Goal: Task Accomplishment & Management: Manage account settings

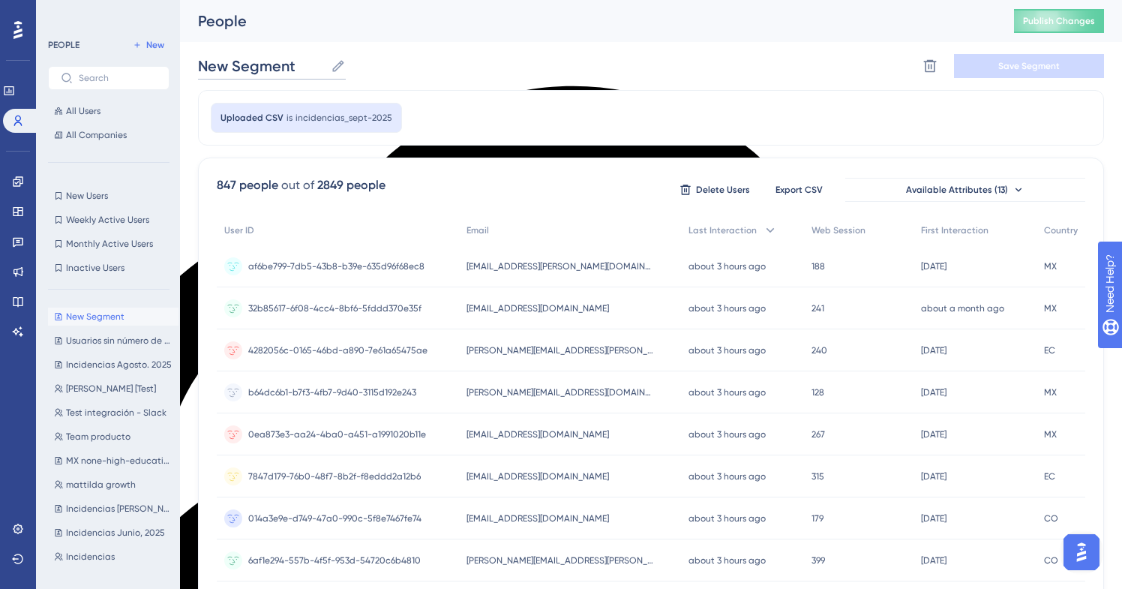
click at [251, 71] on input "New Segment" at bounding box center [261, 66] width 127 height 21
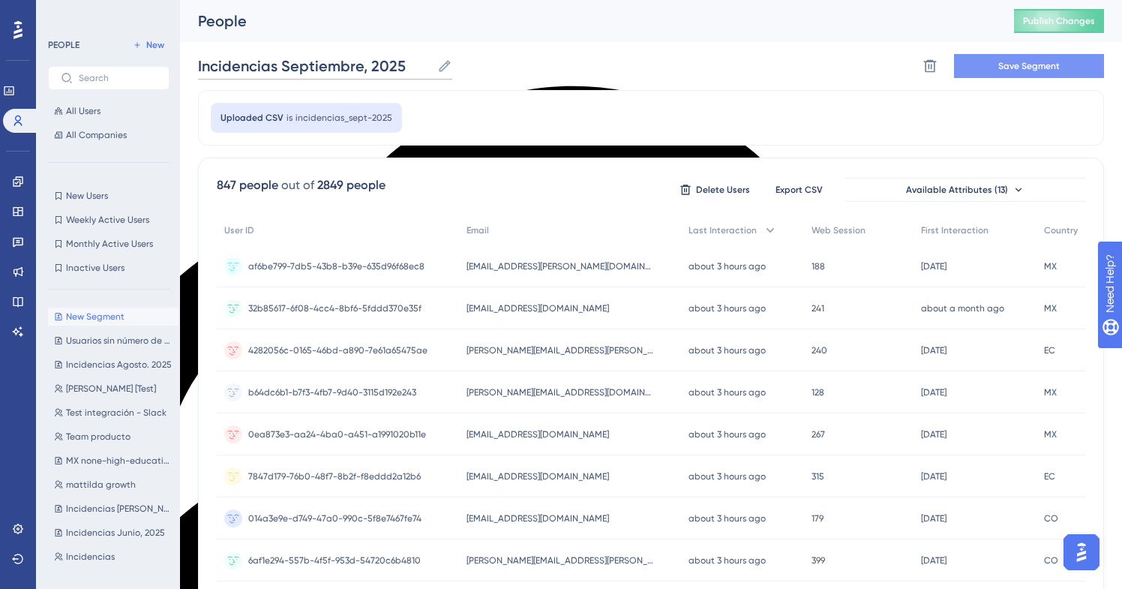
type input "Incidencias Septiembre, 2025"
click at [1038, 65] on span "Save Segment" at bounding box center [1030, 66] width 62 height 12
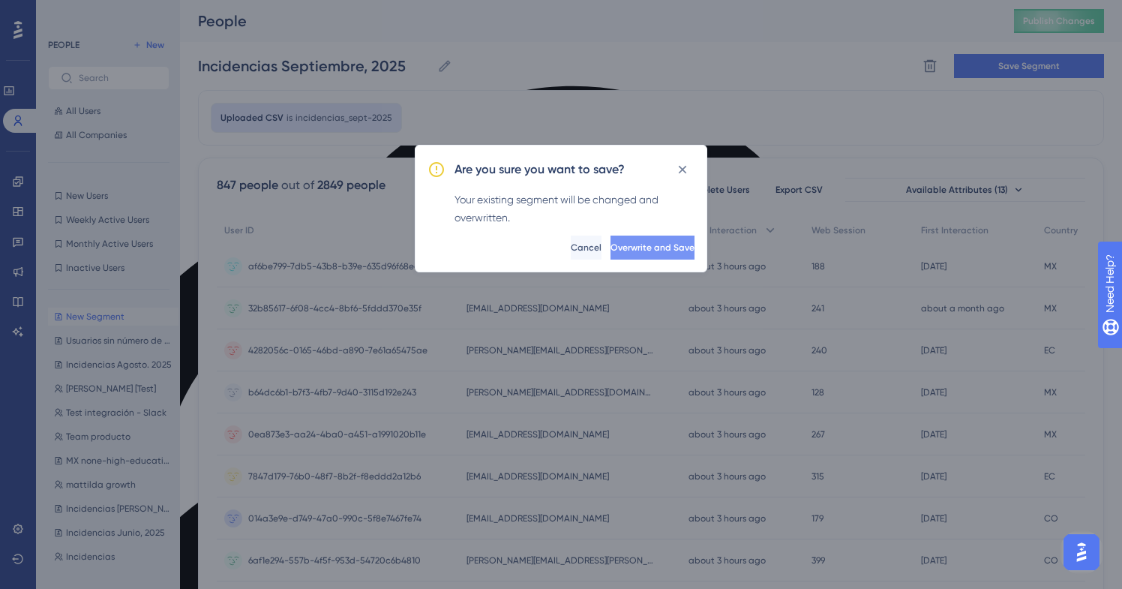
click at [647, 244] on span "Overwrite and Save" at bounding box center [653, 248] width 84 height 12
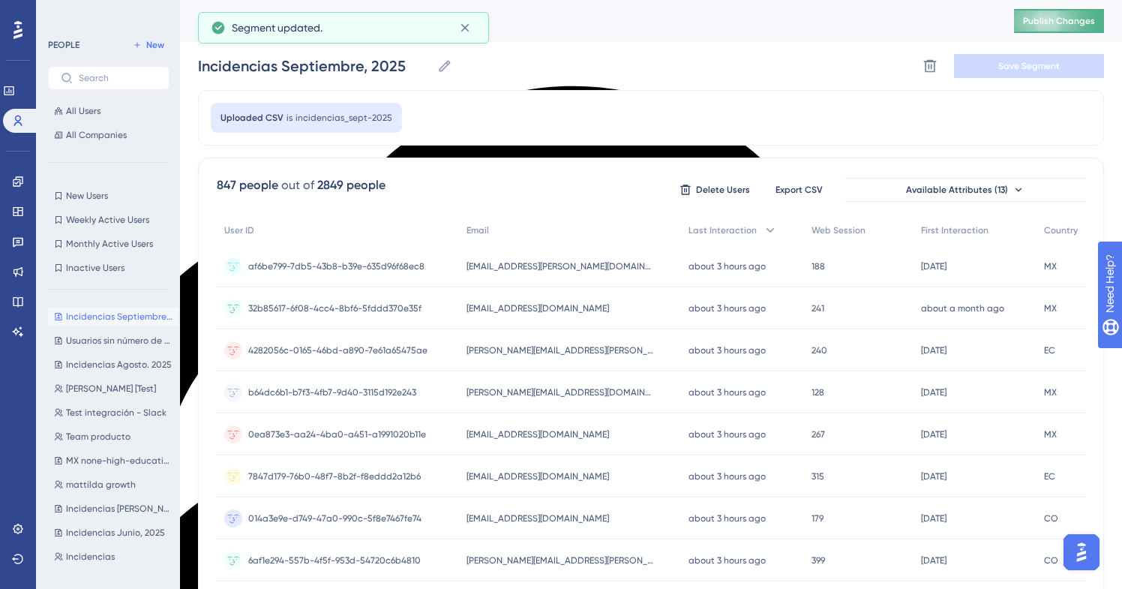
click at [1053, 17] on span "Publish Changes" at bounding box center [1059, 21] width 72 height 12
click at [22, 124] on icon at bounding box center [18, 121] width 12 height 12
click at [15, 95] on icon at bounding box center [9, 91] width 12 height 12
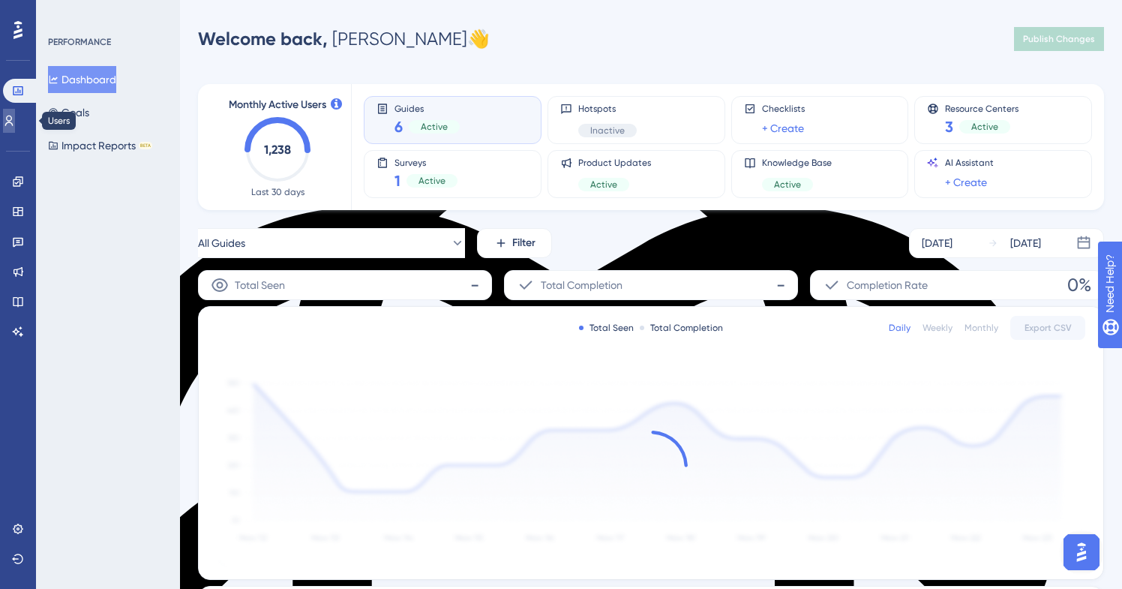
click at [15, 124] on icon at bounding box center [9, 121] width 12 height 12
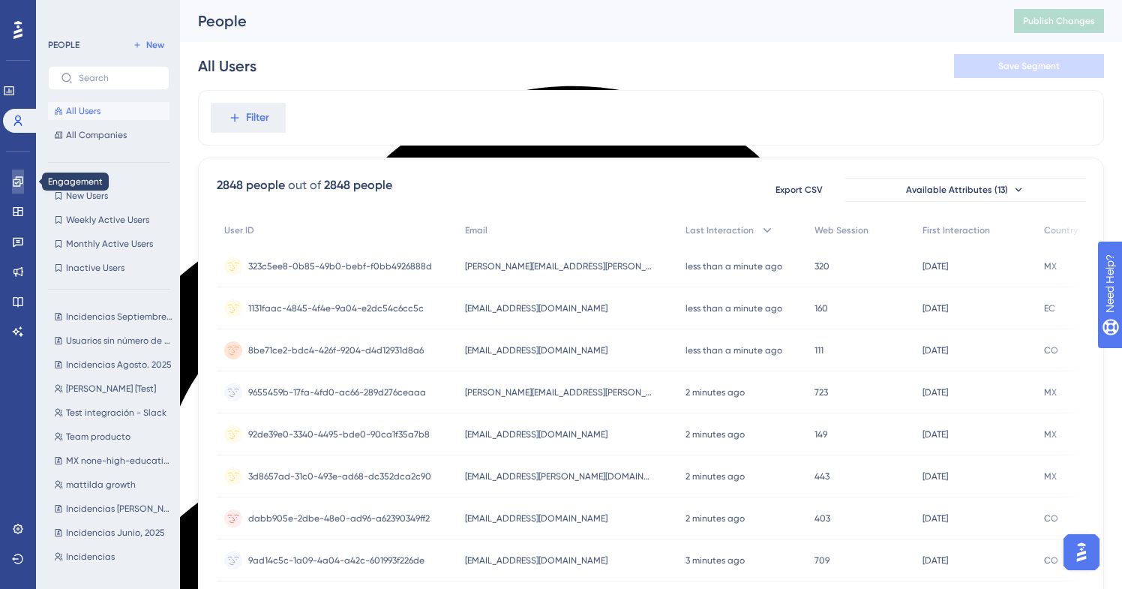
click at [17, 178] on icon at bounding box center [18, 182] width 12 height 12
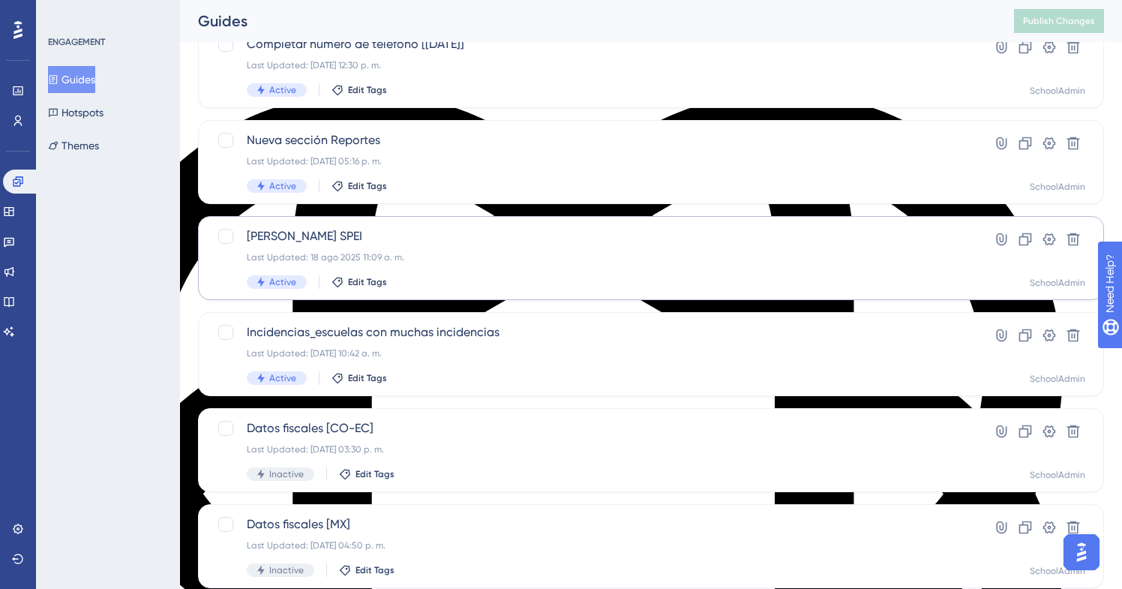
scroll to position [116, 0]
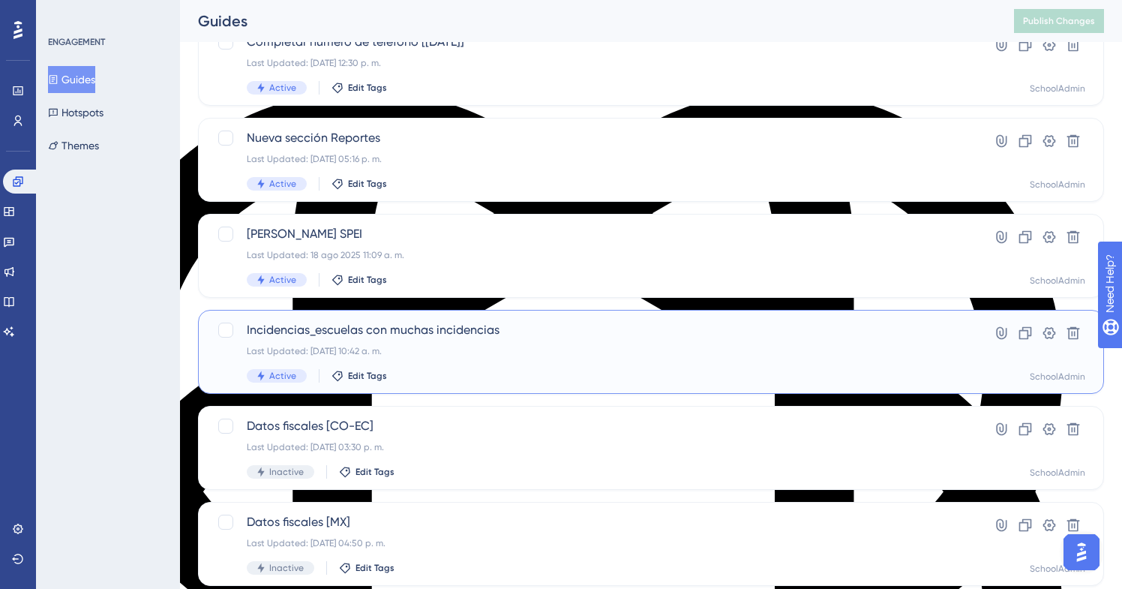
click at [447, 347] on div "Last Updated: [DATE] 10:42 a. m." at bounding box center [591, 351] width 689 height 12
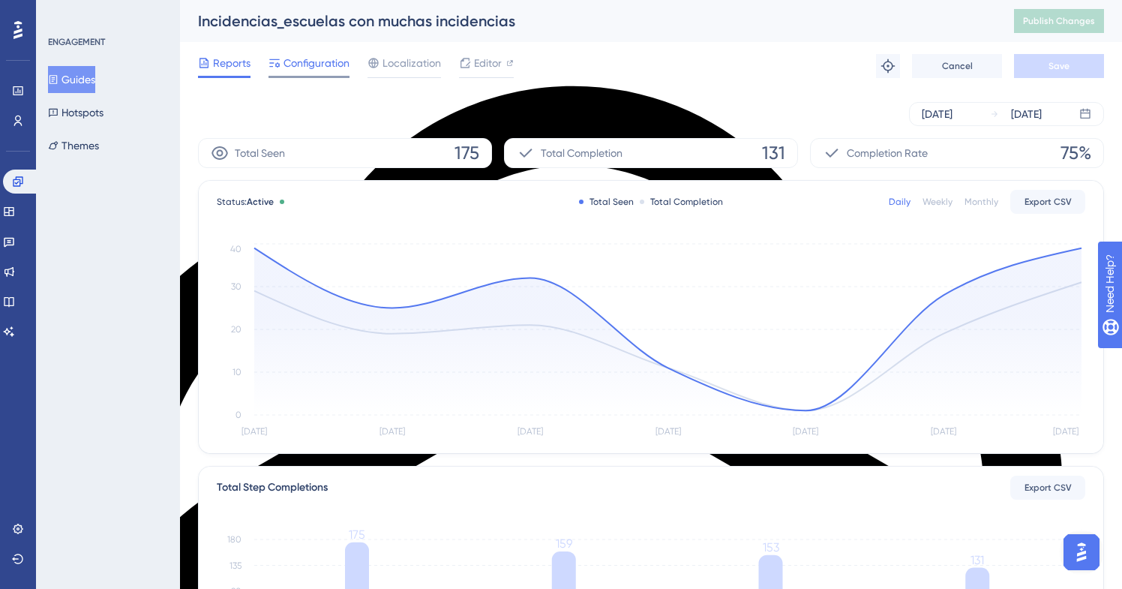
click at [313, 66] on span "Configuration" at bounding box center [317, 63] width 66 height 18
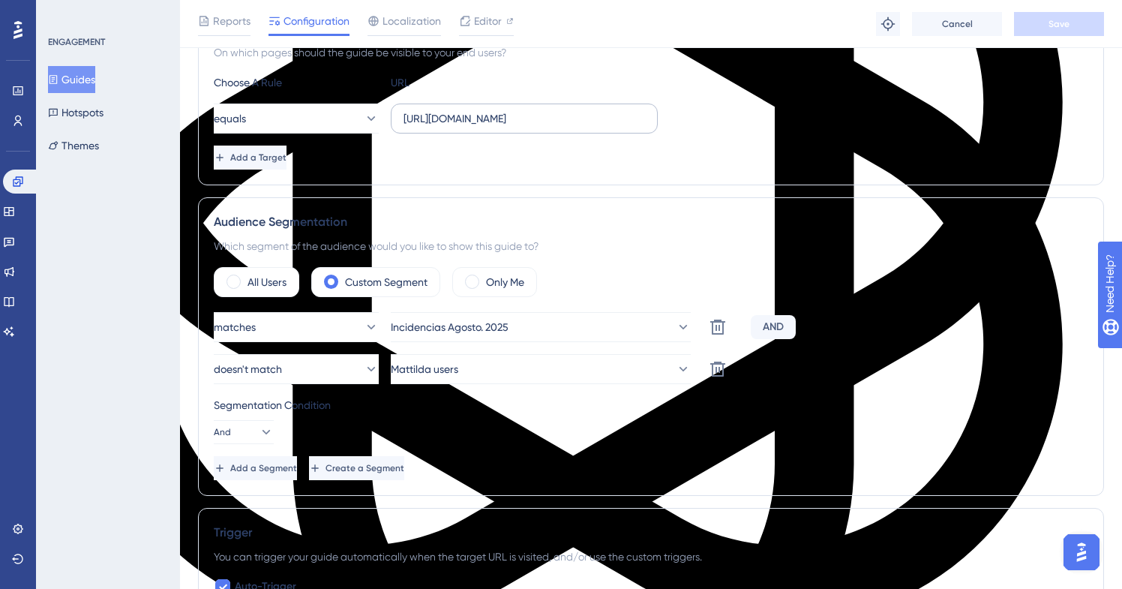
scroll to position [398, 0]
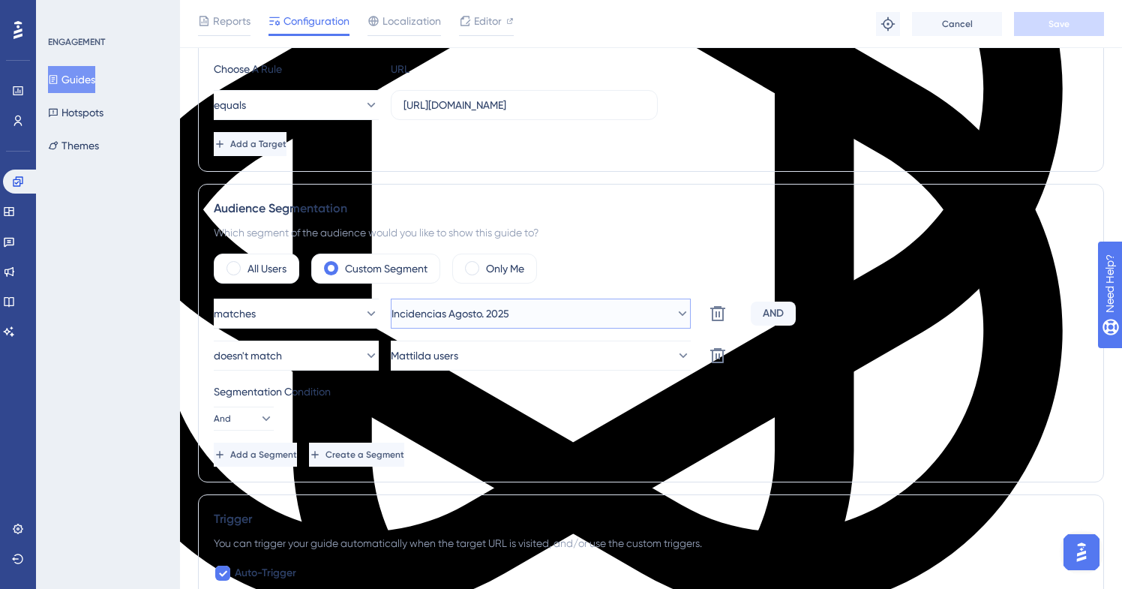
click at [569, 316] on button "Incidencias Agosto. 2025" at bounding box center [541, 314] width 300 height 30
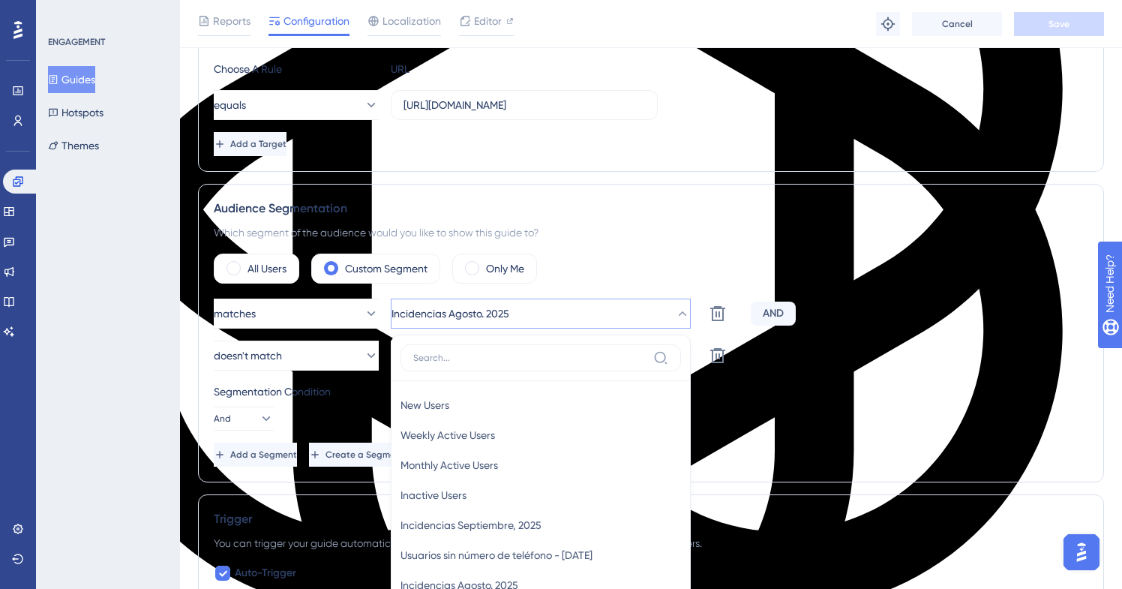
scroll to position [589, 0]
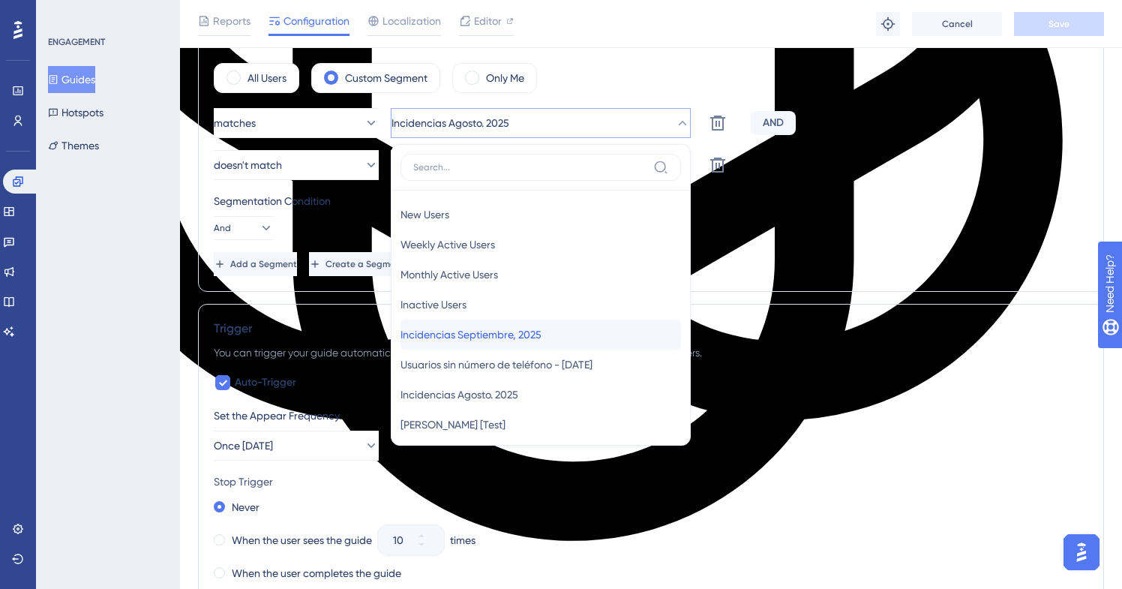
click at [538, 331] on span "Incidencias Septiembre, 2025" at bounding box center [471, 335] width 141 height 18
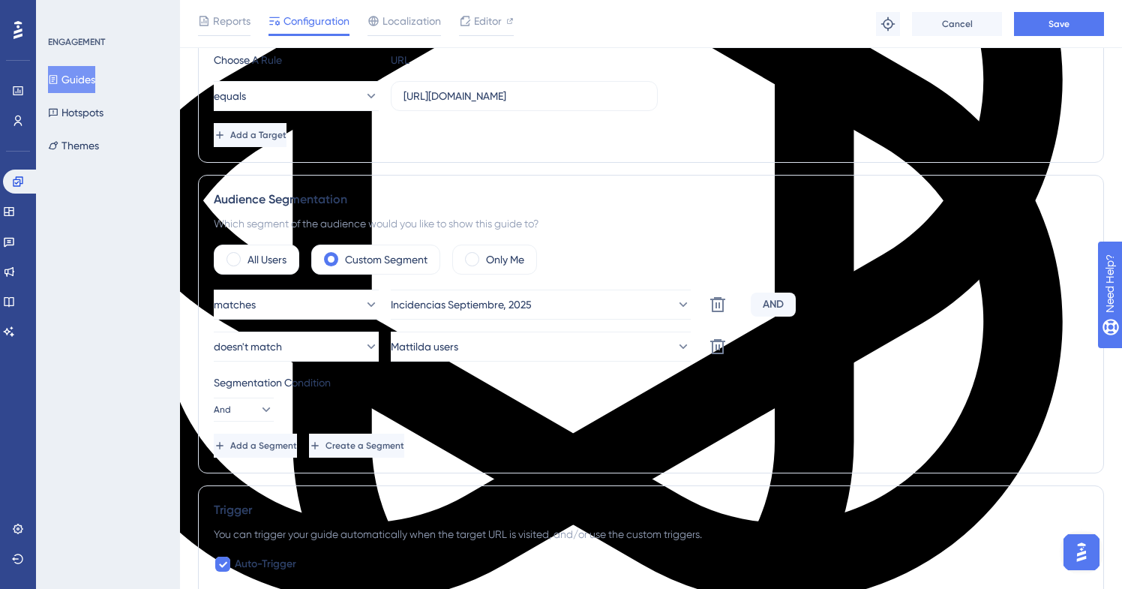
scroll to position [398, 0]
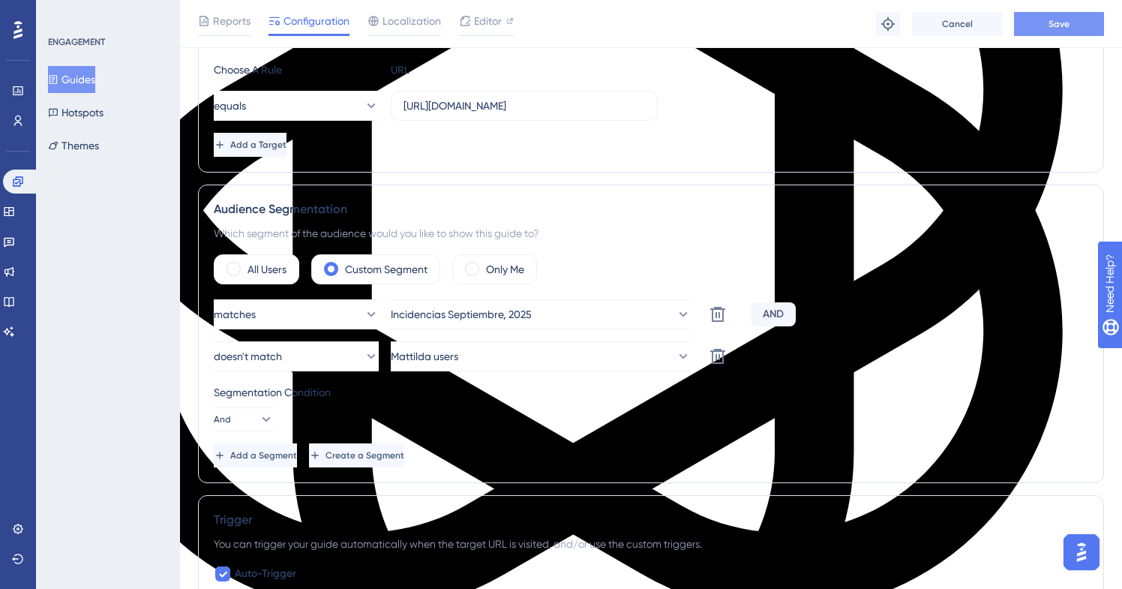
click at [1050, 27] on span "Save" at bounding box center [1059, 24] width 21 height 12
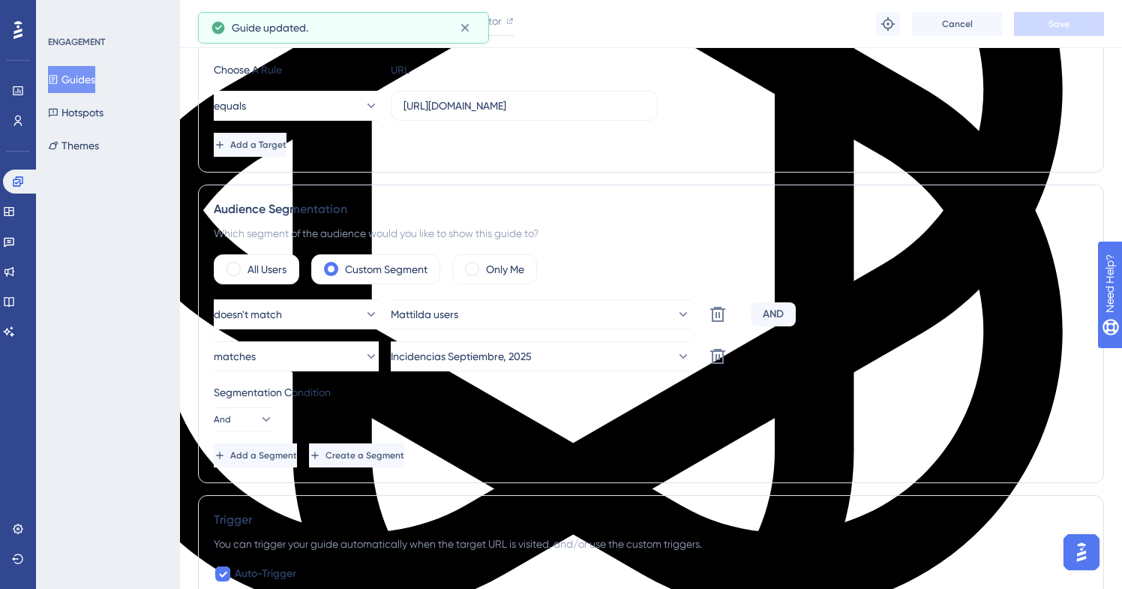
scroll to position [0, 0]
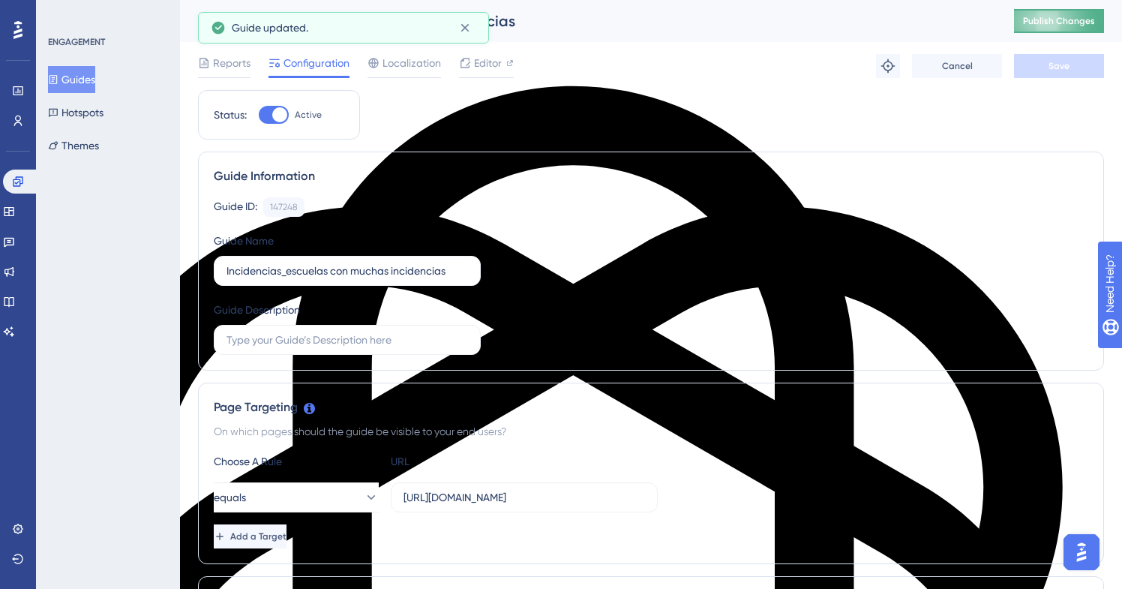
click at [1056, 22] on span "Publish Changes" at bounding box center [1059, 21] width 72 height 12
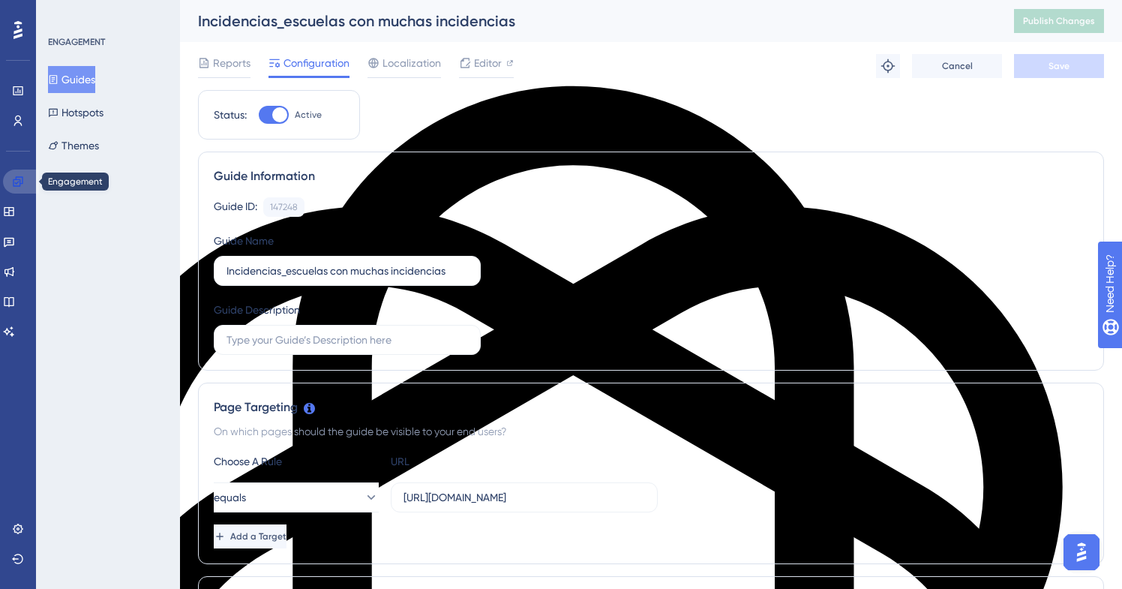
click at [22, 184] on icon at bounding box center [18, 181] width 10 height 10
